Goal: Transaction & Acquisition: Purchase product/service

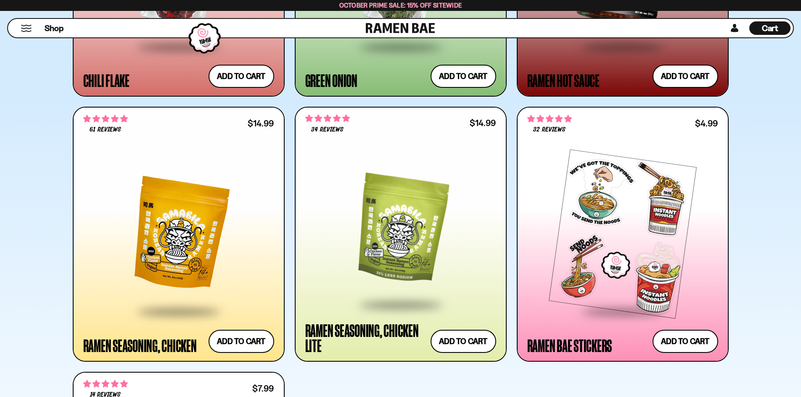
scroll to position [3070, 0]
click at [176, 240] on div at bounding box center [178, 234] width 191 height 153
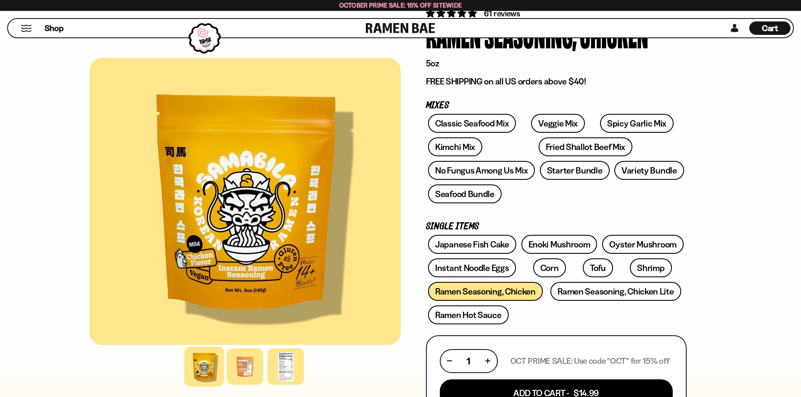
scroll to position [84, 0]
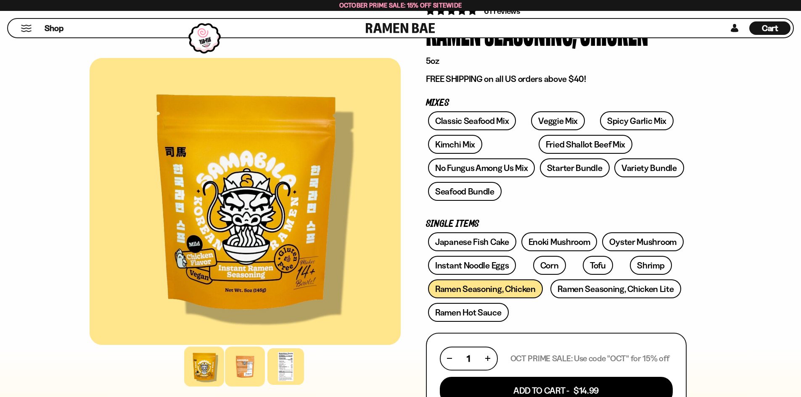
click at [241, 374] on div at bounding box center [245, 367] width 40 height 40
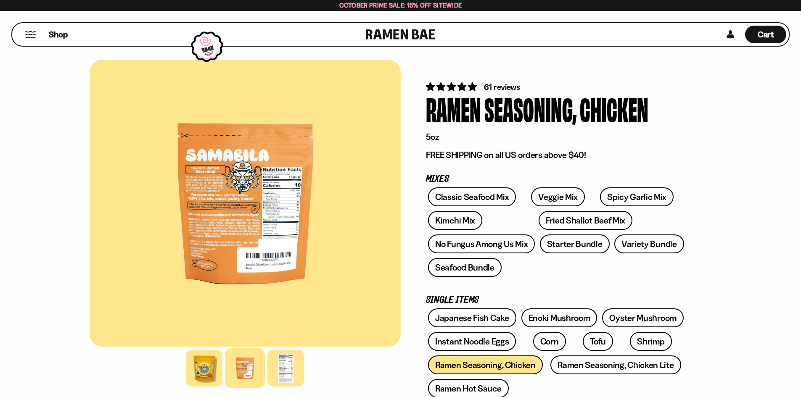
scroll to position [0, 0]
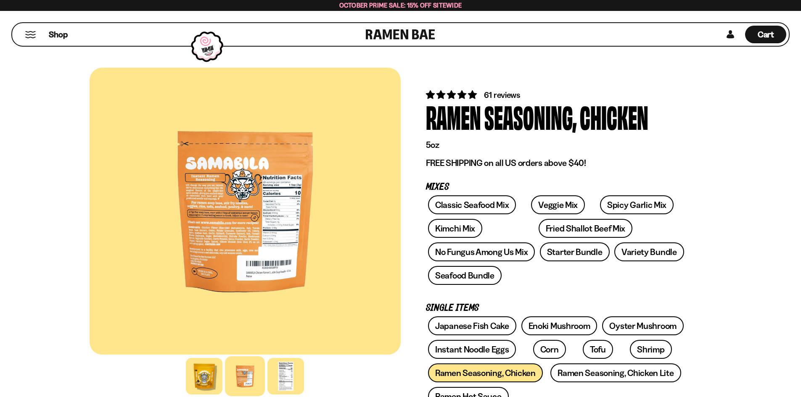
click at [232, 247] on div at bounding box center [245, 211] width 311 height 287
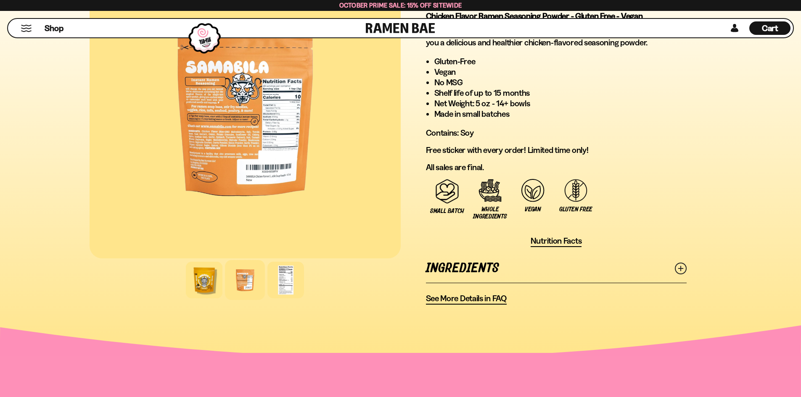
scroll to position [505, 0]
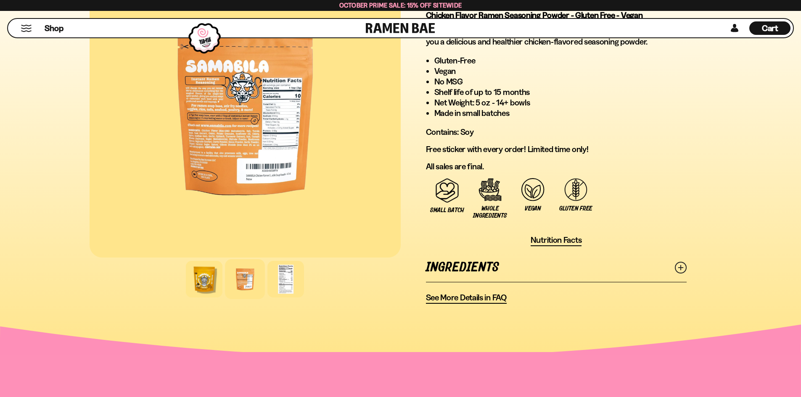
click at [674, 264] on link "Ingredients" at bounding box center [556, 267] width 261 height 29
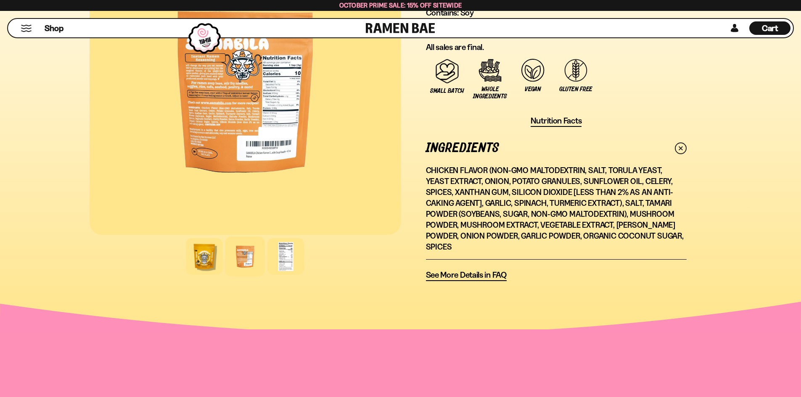
scroll to position [631, 0]
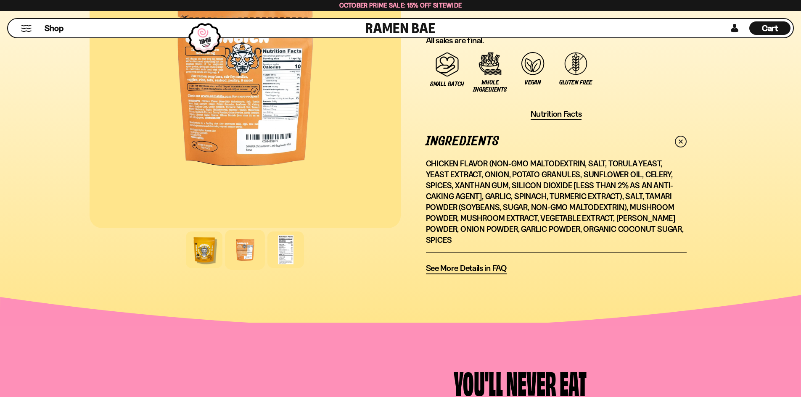
click at [471, 263] on span "See More Details in FAQ" at bounding box center [466, 268] width 81 height 11
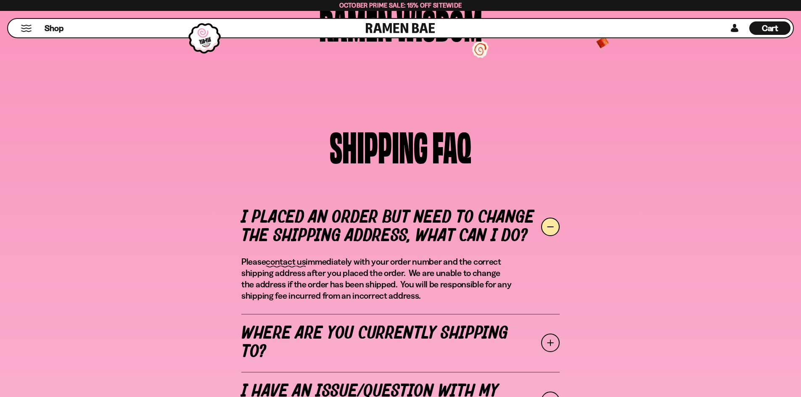
scroll to position [154, 0]
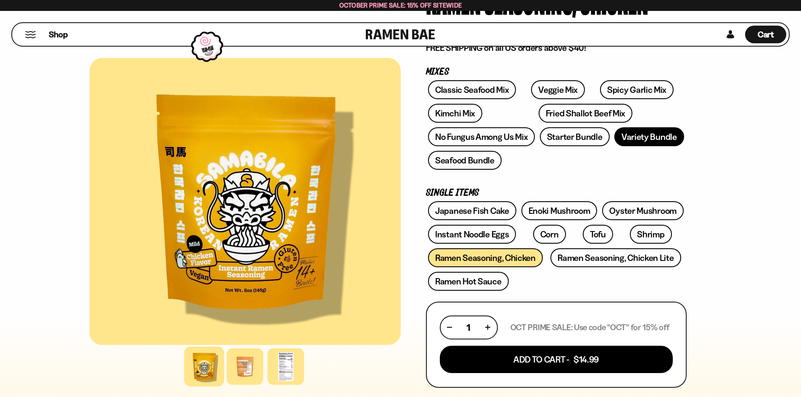
scroll to position [126, 0]
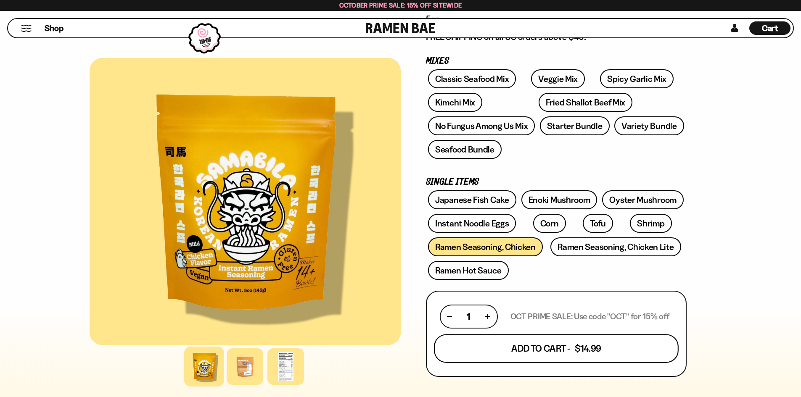
click at [601, 347] on button "Add To Cart - $14.99" at bounding box center [556, 348] width 245 height 29
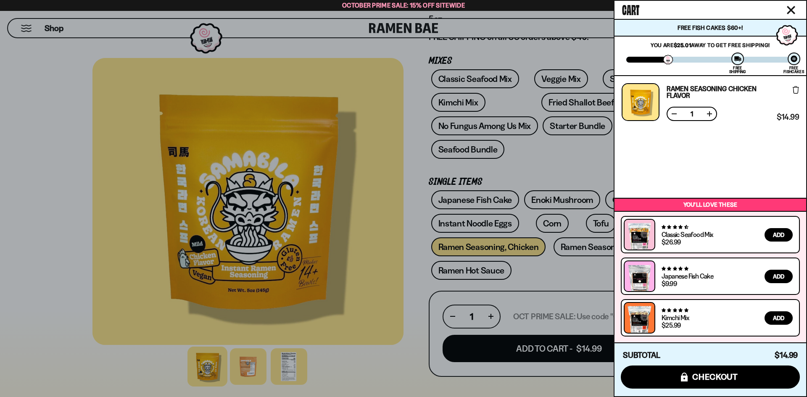
click at [791, 11] on icon "Close cart" at bounding box center [792, 10] width 8 height 8
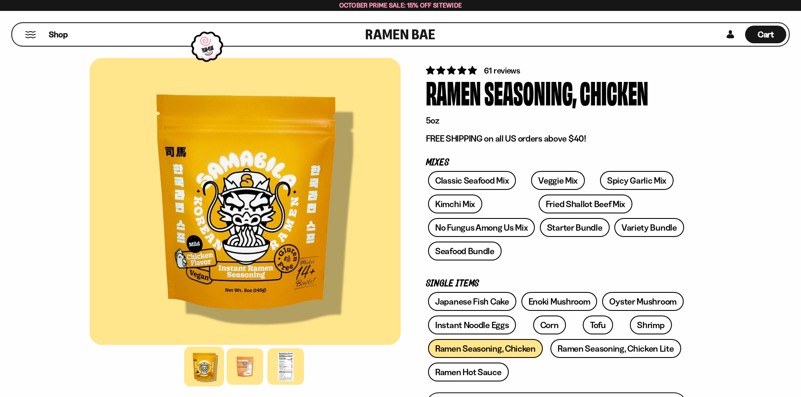
scroll to position [0, 0]
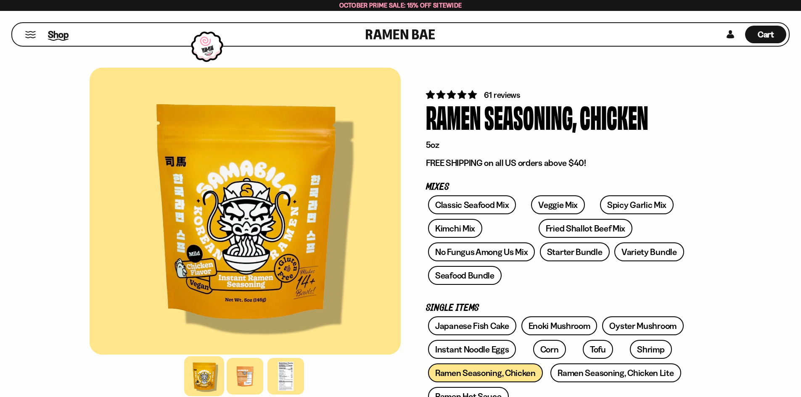
click at [50, 34] on span "Shop" at bounding box center [58, 34] width 21 height 13
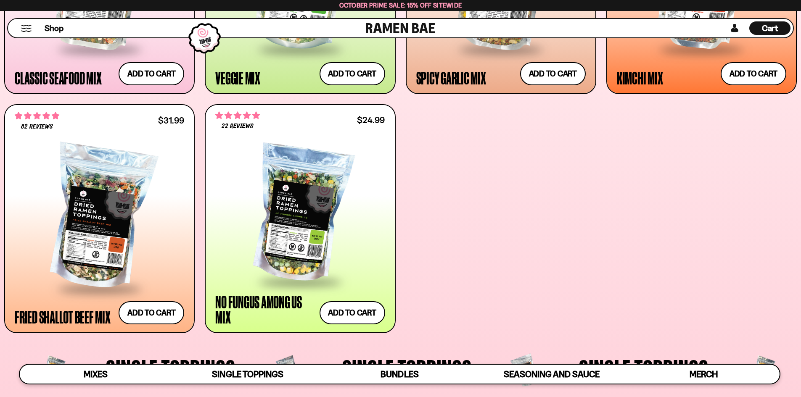
scroll to position [547, 0]
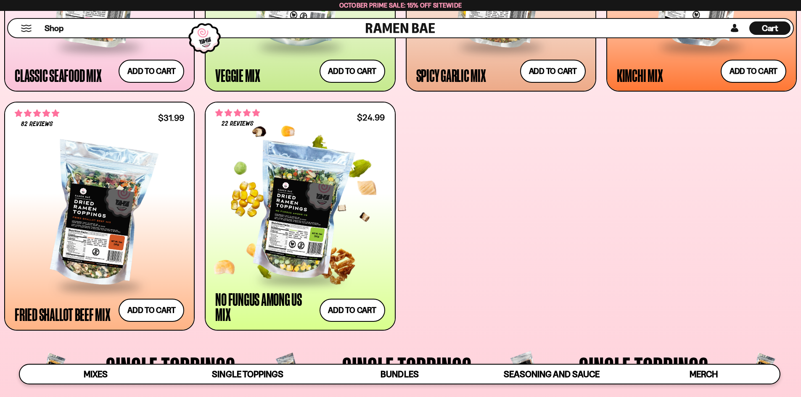
click at [287, 259] on div at bounding box center [299, 211] width 169 height 134
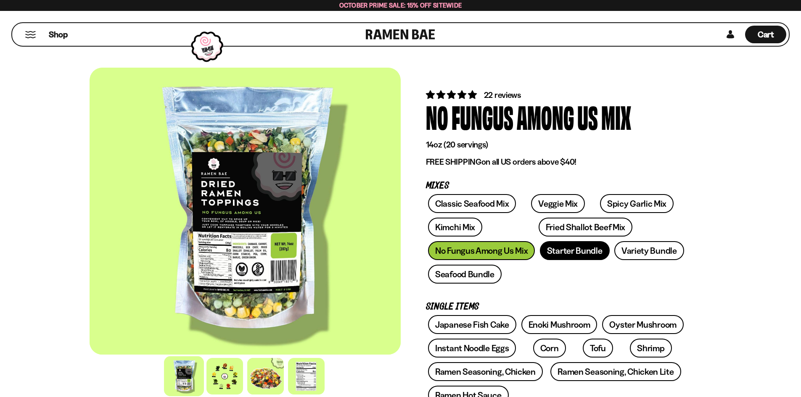
click at [586, 253] on link "Starter Bundle" at bounding box center [575, 250] width 70 height 19
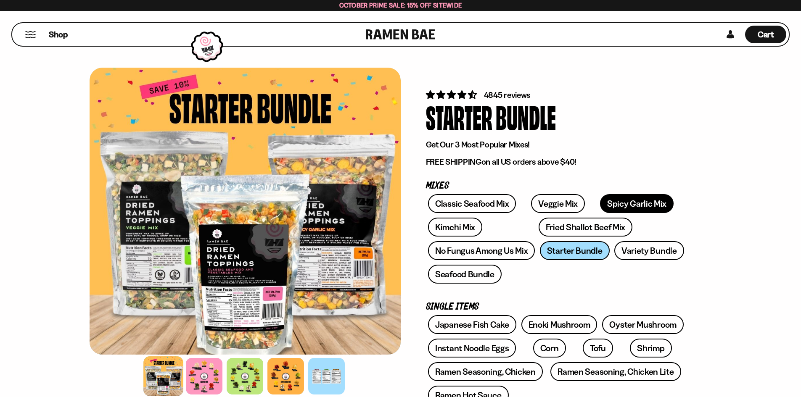
click at [600, 199] on link "Spicy Garlic Mix" at bounding box center [637, 203] width 74 height 19
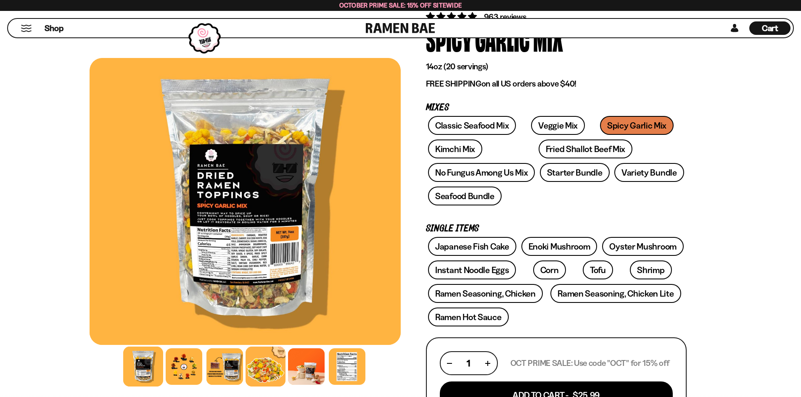
scroll to position [84, 0]
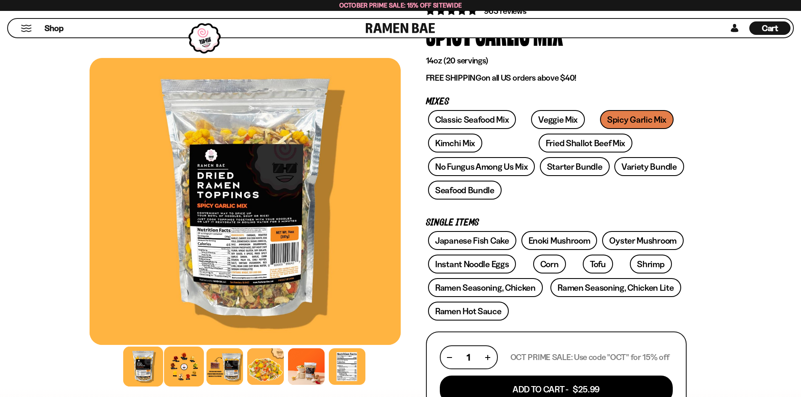
click at [178, 365] on div at bounding box center [184, 367] width 40 height 40
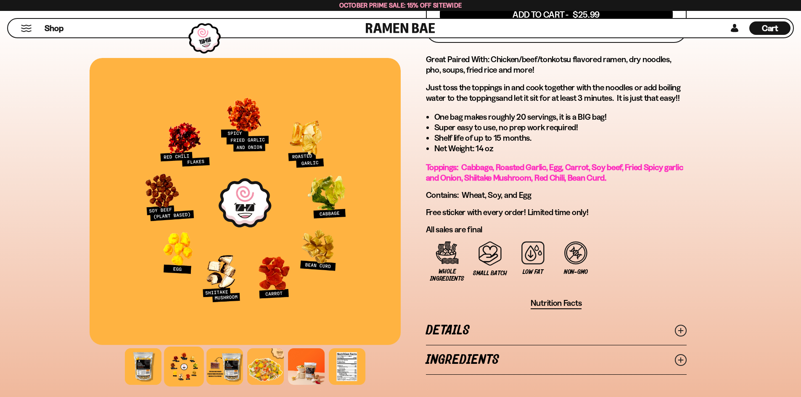
scroll to position [463, 0]
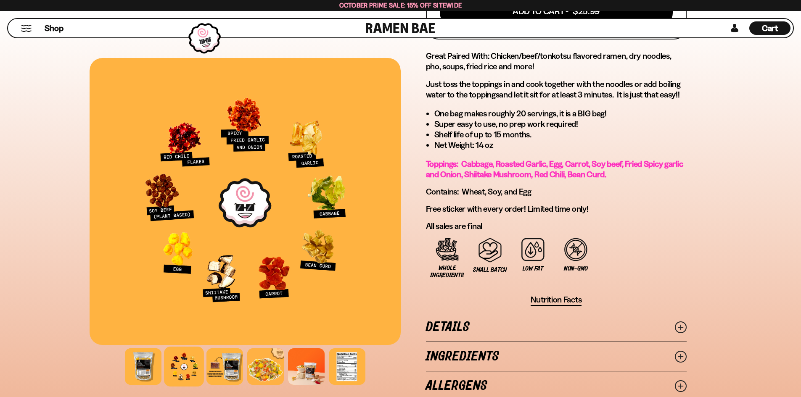
click at [676, 325] on icon at bounding box center [681, 328] width 12 height 12
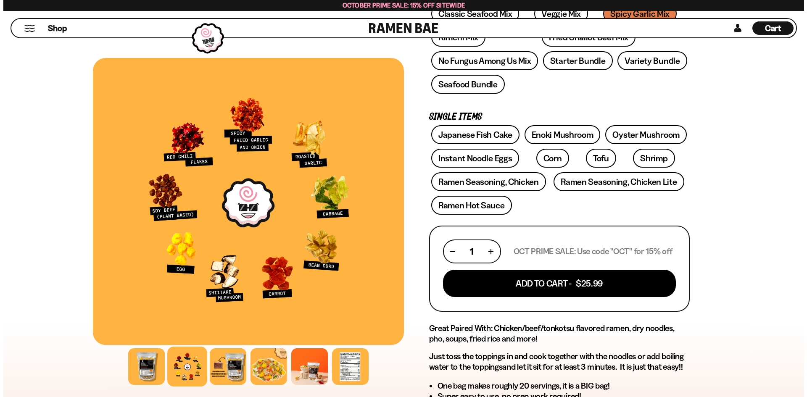
scroll to position [168, 0]
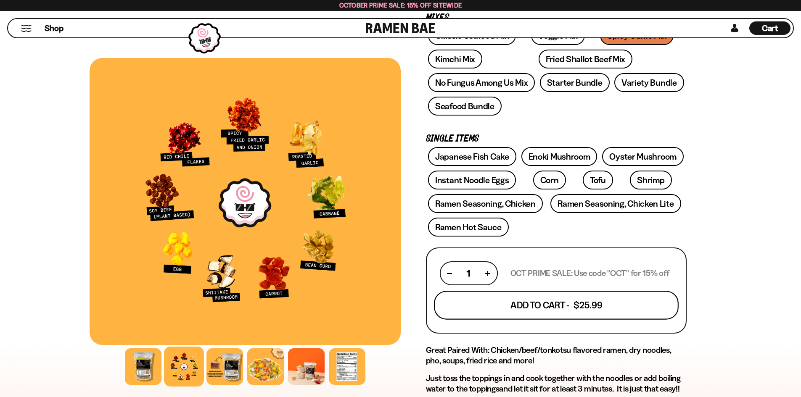
click at [622, 306] on button "Add To Cart - $25.99" at bounding box center [556, 305] width 245 height 29
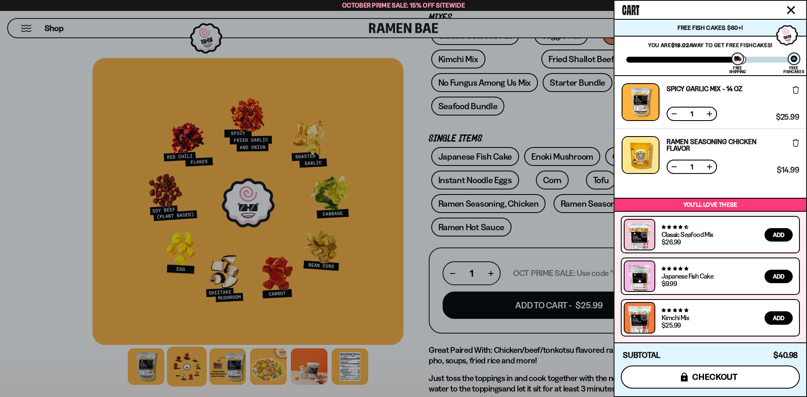
click at [737, 378] on span "checkout" at bounding box center [716, 377] width 46 height 9
